Goal: Communication & Community: Answer question/provide support

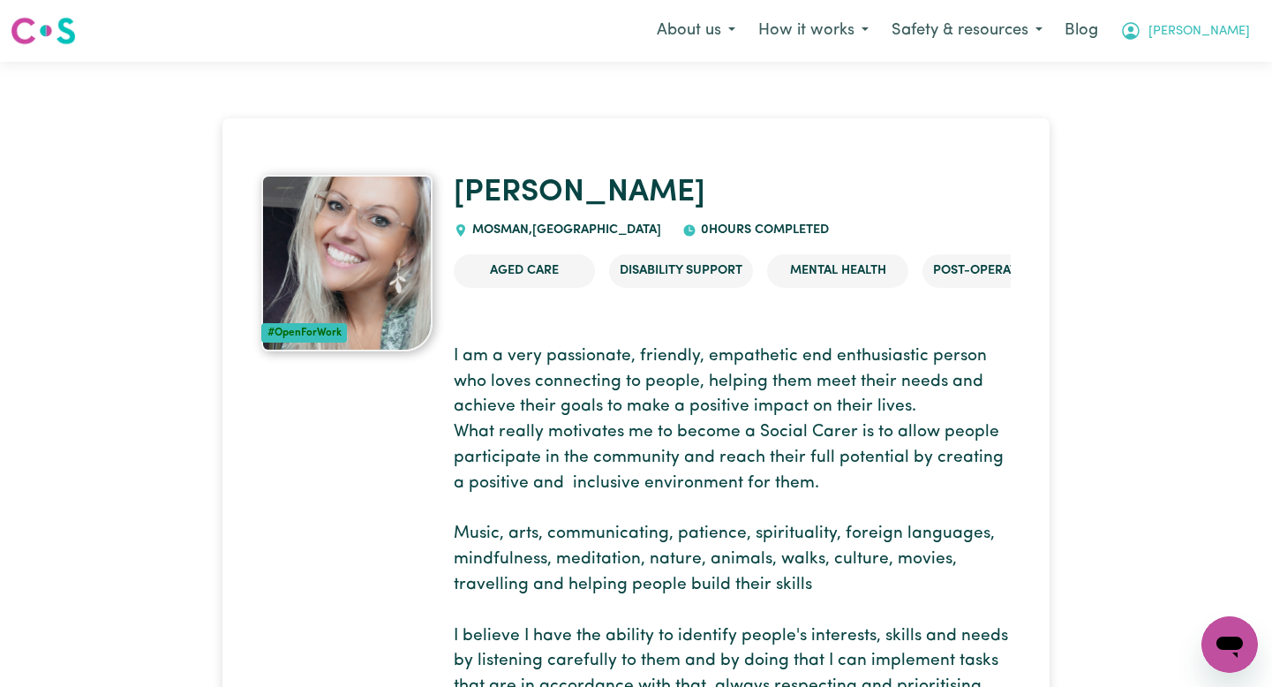
click at [1213, 38] on button "Annie" at bounding box center [1185, 30] width 153 height 37
click at [1188, 98] on link "Logout" at bounding box center [1190, 102] width 139 height 34
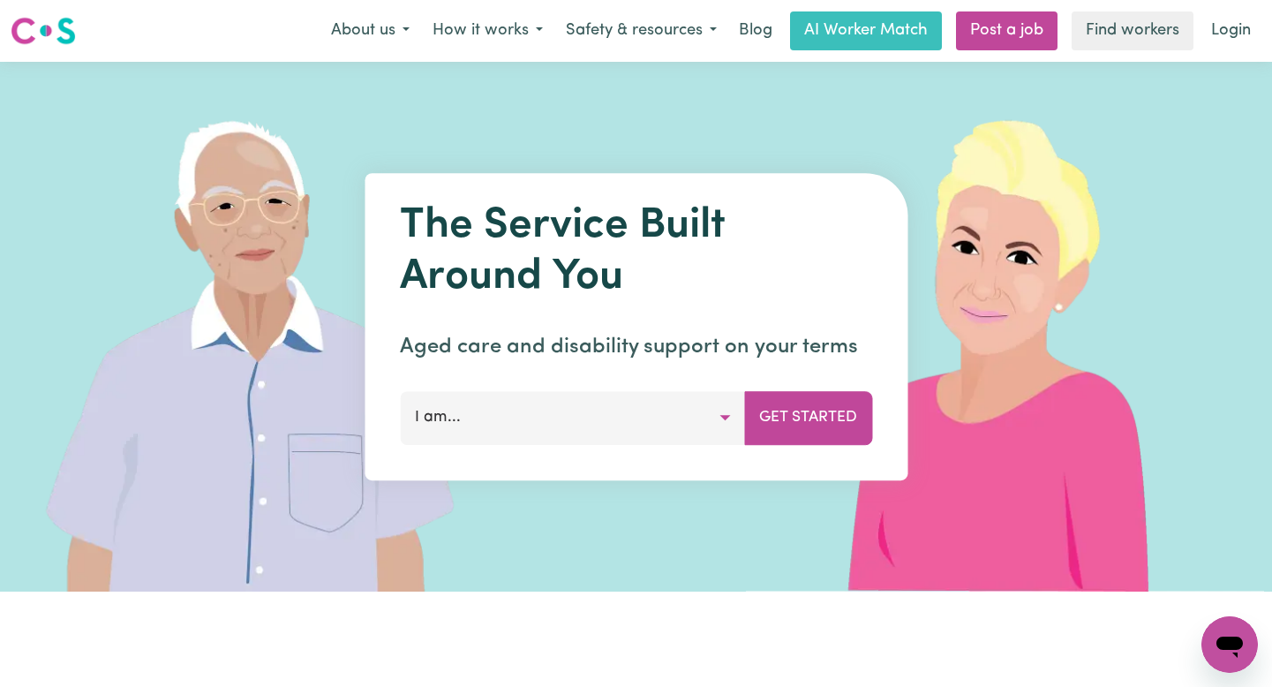
click at [1265, 2] on nav "Menu About us How it works Safety & resources Blog AI Worker Match Post a job F…" at bounding box center [636, 31] width 1272 height 62
click at [1233, 35] on link "Login" at bounding box center [1230, 30] width 61 height 39
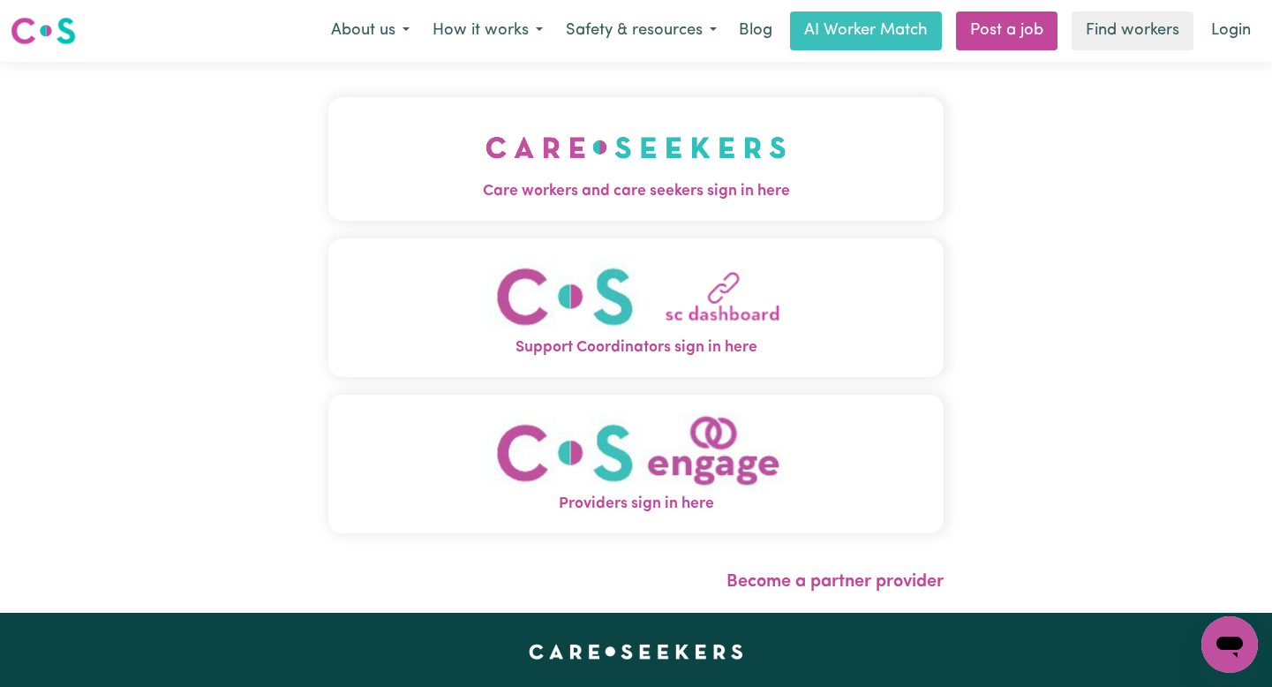
click at [536, 151] on img "Care workers and care seekers sign in here" at bounding box center [635, 147] width 301 height 65
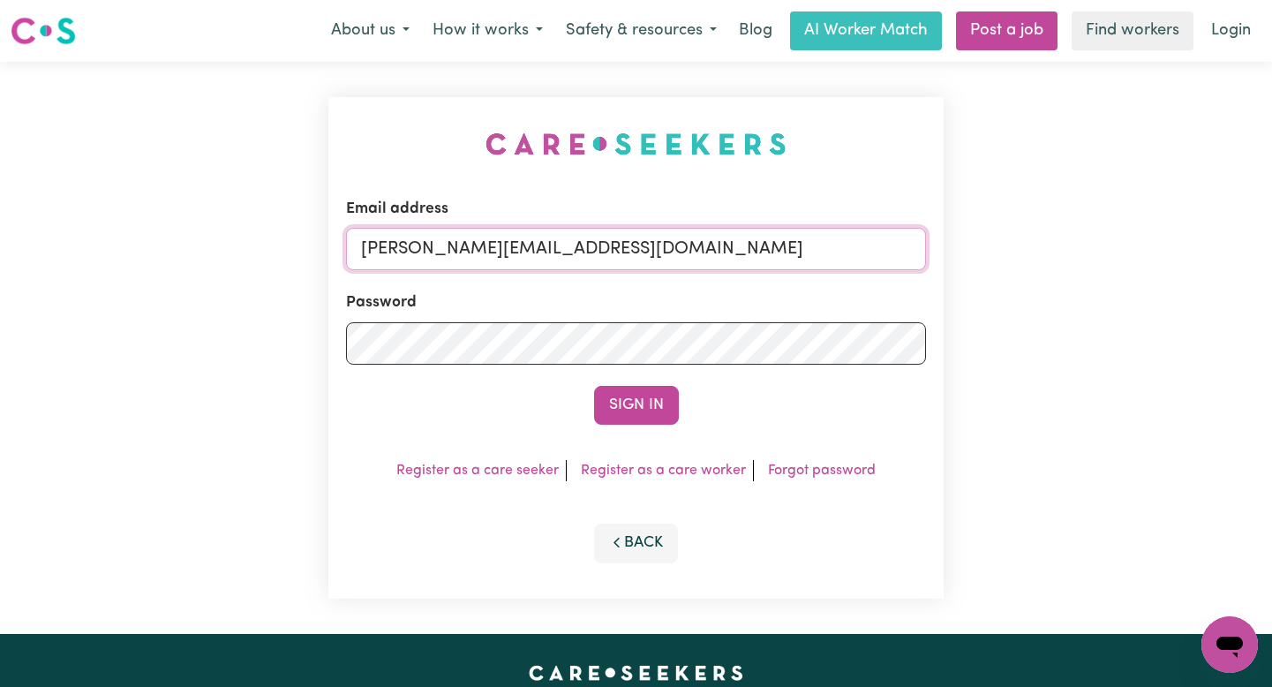
drag, startPoint x: 720, startPoint y: 250, endPoint x: 717, endPoint y: 239, distance: 11.2
click at [718, 246] on input "annie@careseekers.com.au" at bounding box center [636, 249] width 580 height 42
drag, startPoint x: 782, startPoint y: 261, endPoint x: 455, endPoint y: 246, distance: 327.8
click at [455, 246] on input "superuser~AaronLynch@careseekers.com.au" at bounding box center [636, 249] width 580 height 42
type input "superuser~ClientLaneCoveHOC@careseekers.com.au"
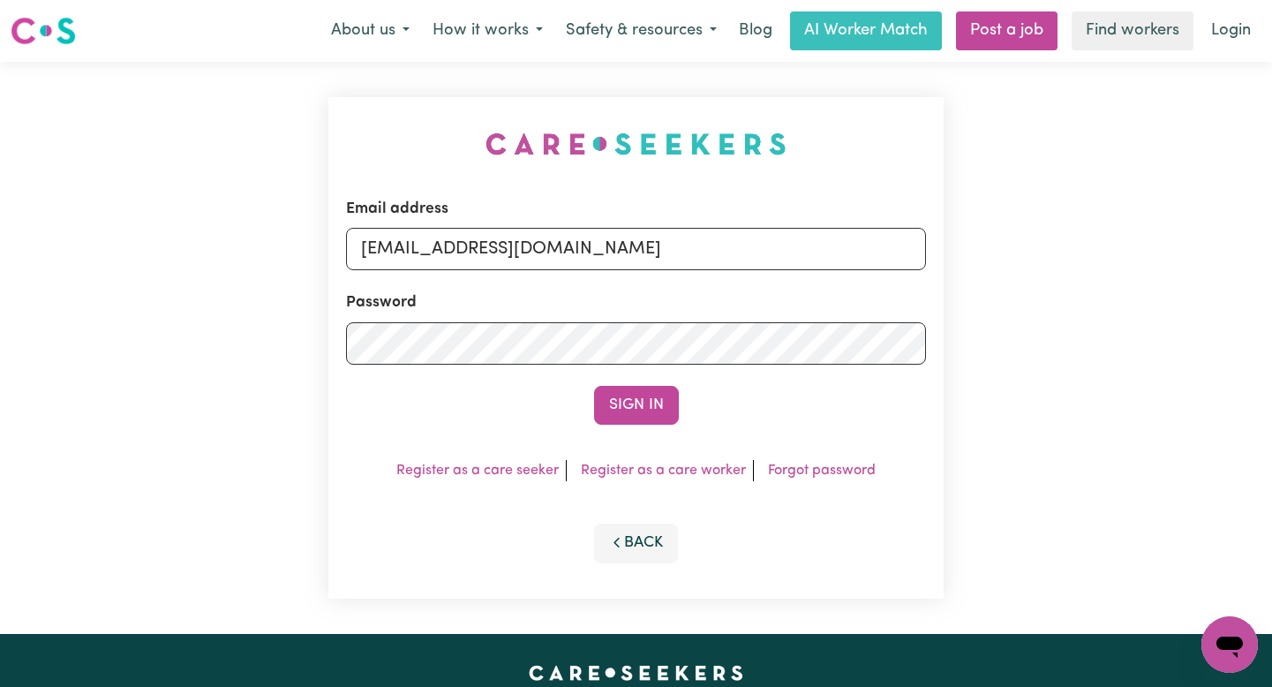
click at [594, 386] on button "Sign In" at bounding box center [636, 405] width 85 height 39
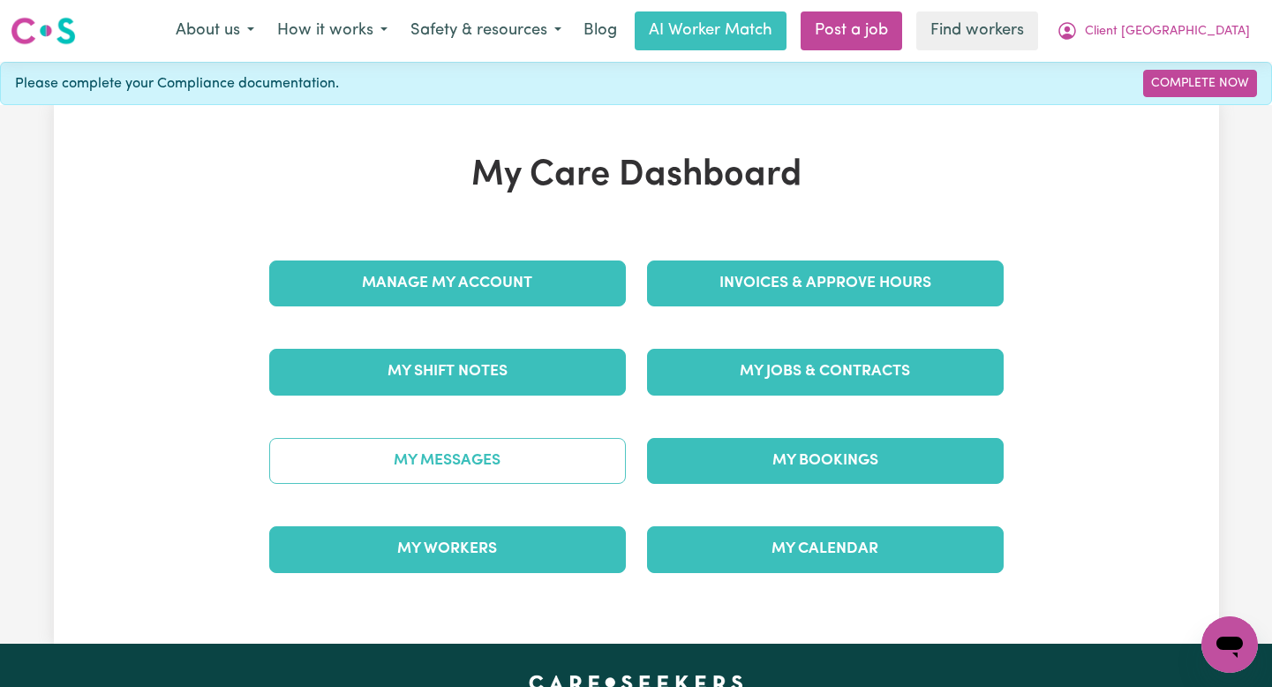
click at [547, 467] on link "My Messages" at bounding box center [447, 461] width 357 height 46
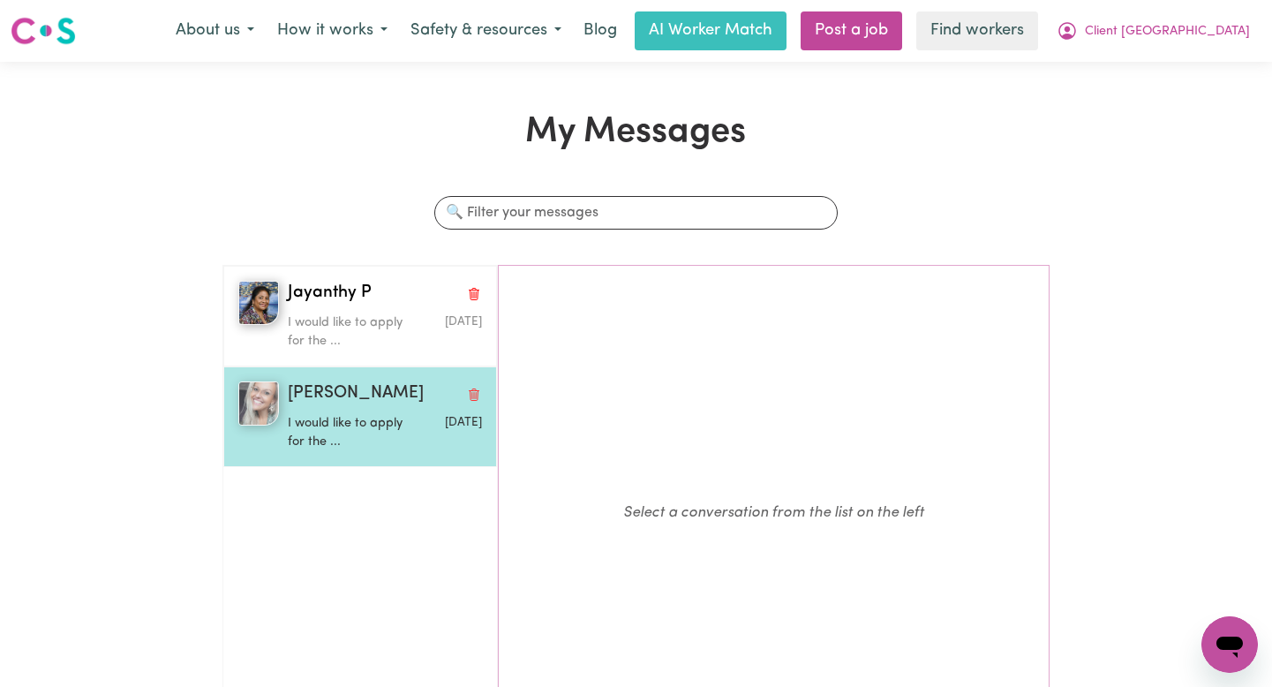
click at [307, 403] on span "[PERSON_NAME]" at bounding box center [356, 394] width 136 height 26
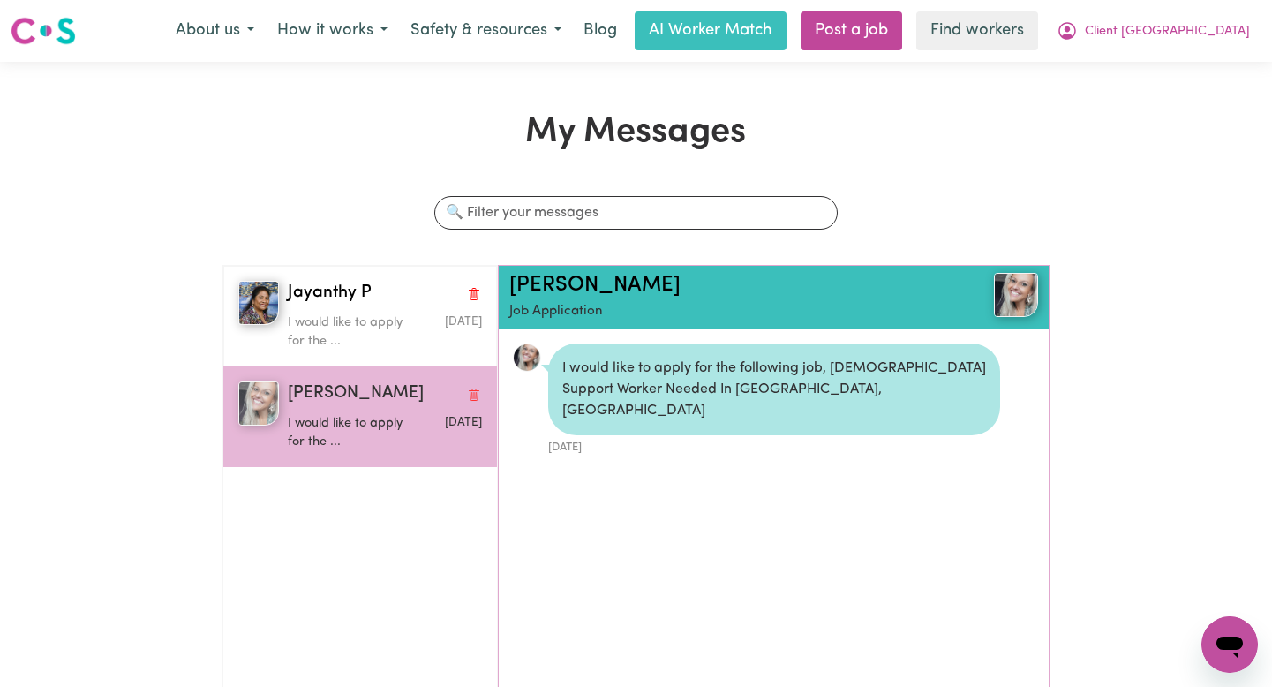
scroll to position [11, 0]
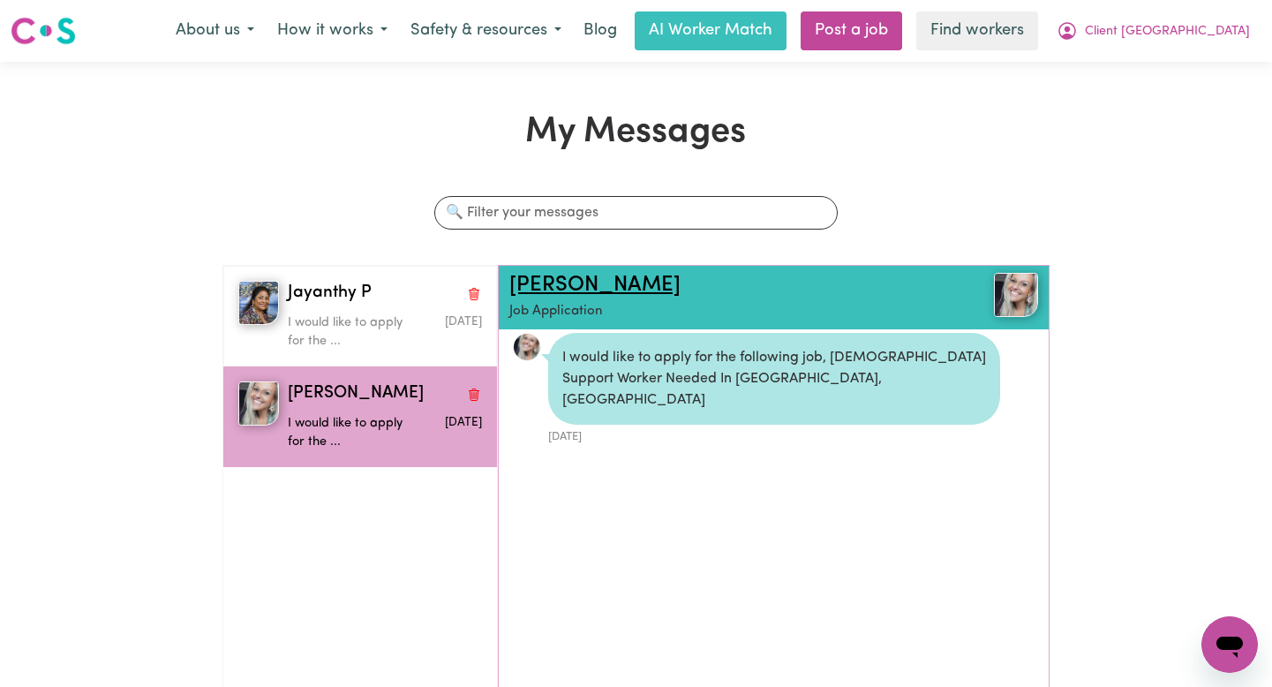
click at [552, 283] on link "[PERSON_NAME]" at bounding box center [594, 284] width 171 height 21
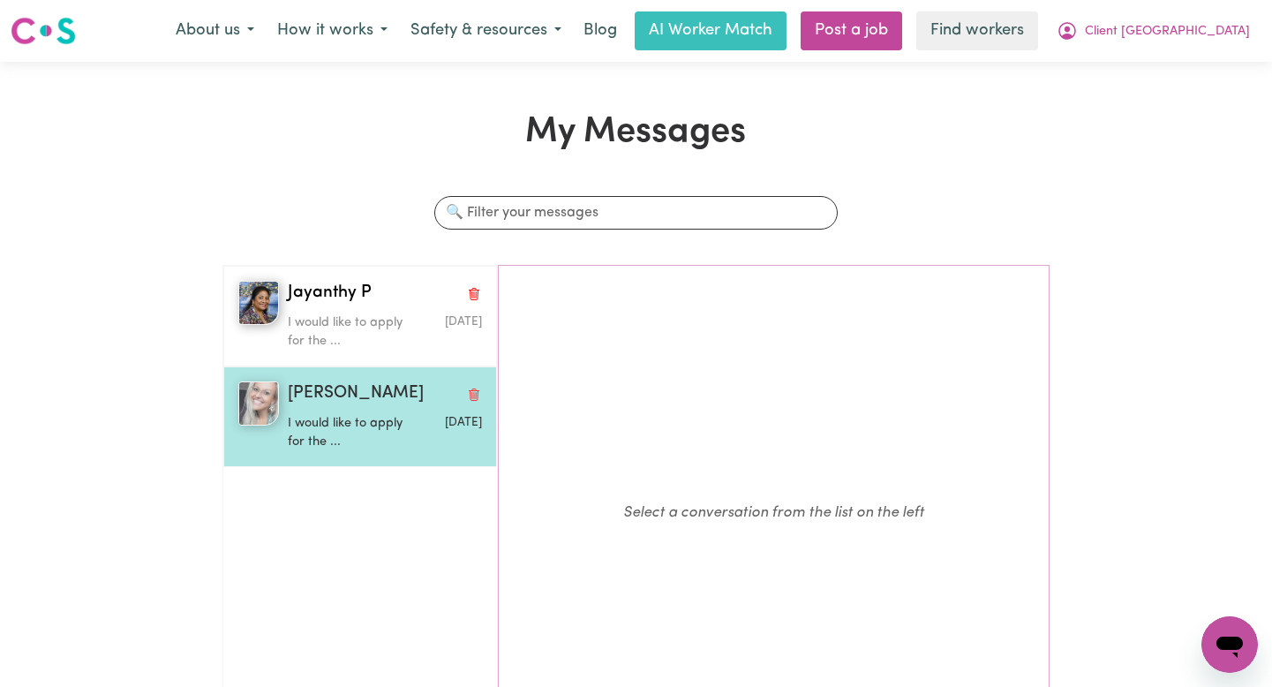
click at [312, 421] on p "I would like to apply for the ..." at bounding box center [353, 433] width 130 height 38
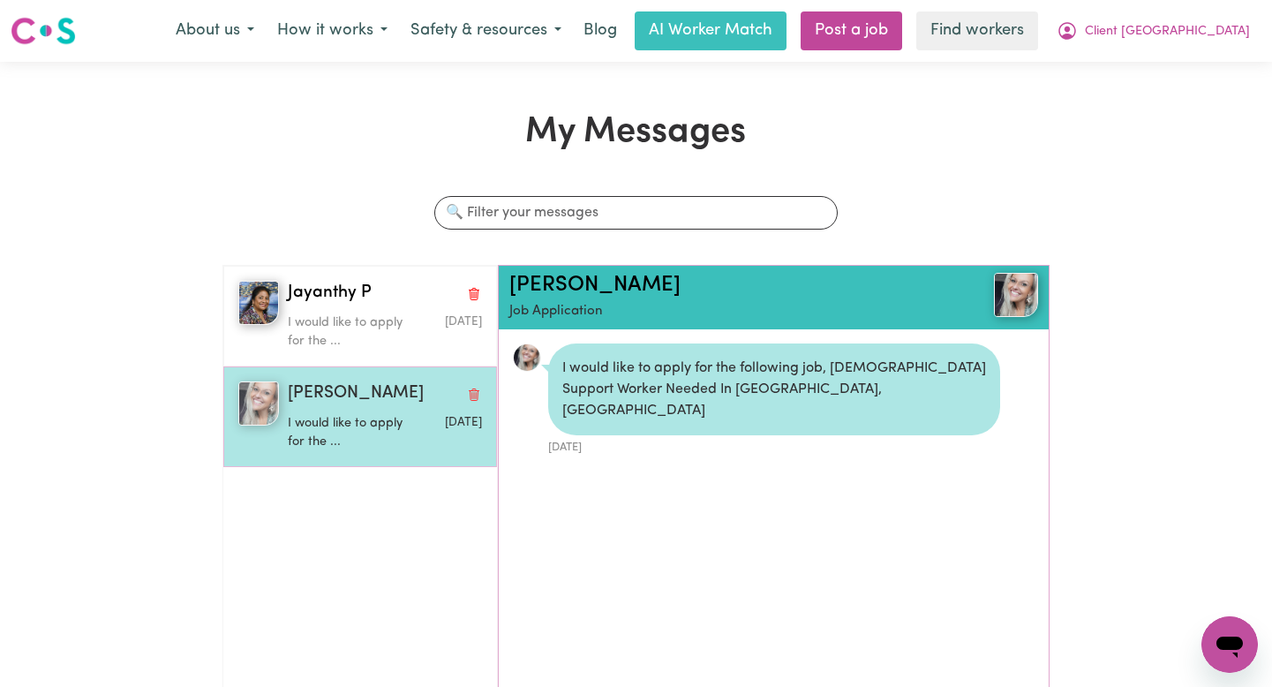
scroll to position [11, 0]
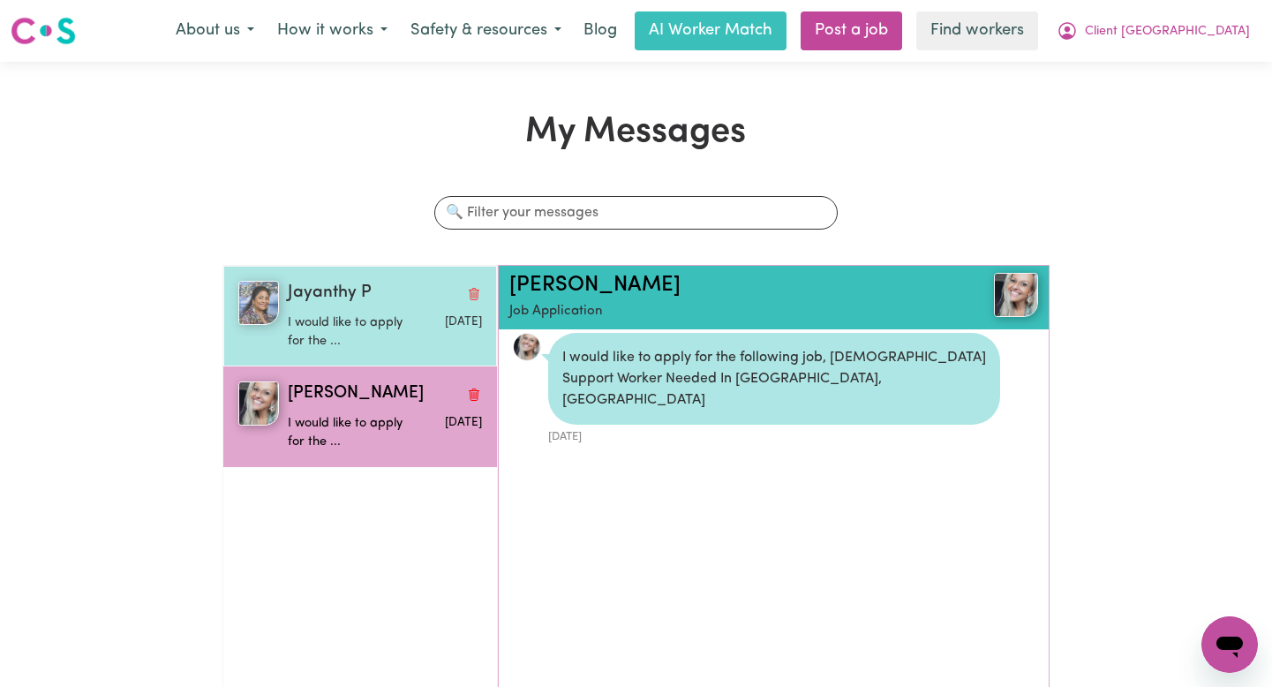
click at [337, 330] on p "I would like to apply for the ..." at bounding box center [353, 332] width 130 height 38
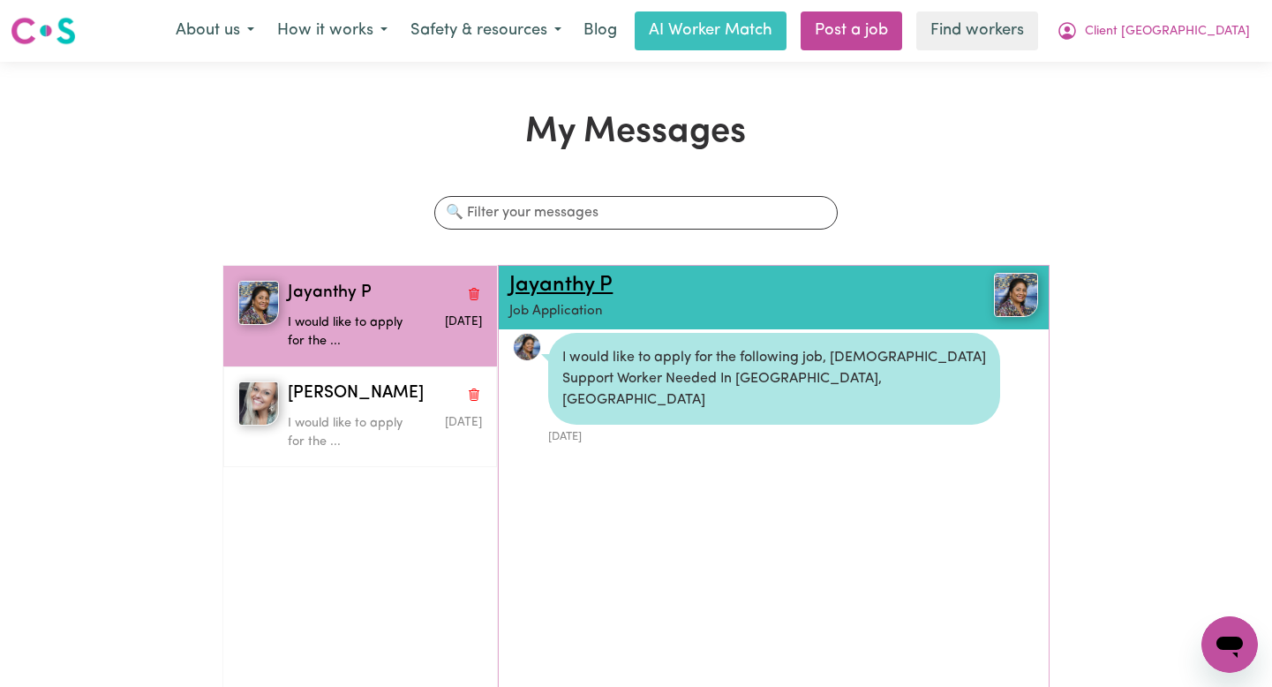
click at [538, 283] on link "Jayanthy P" at bounding box center [560, 284] width 103 height 21
